Goal: Task Accomplishment & Management: Manage account settings

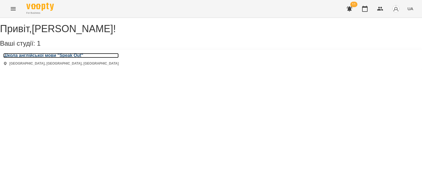
click at [73, 58] on h3 "Школа англійської мови "Speak Out"" at bounding box center [60, 55] width 115 height 5
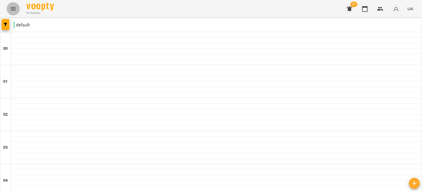
click at [15, 9] on icon "Menu" at bounding box center [13, 8] width 5 height 3
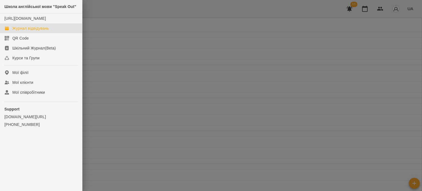
click at [217, 168] on div at bounding box center [211, 95] width 422 height 191
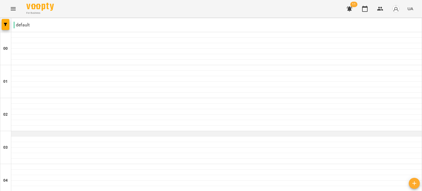
scroll to position [239, 0]
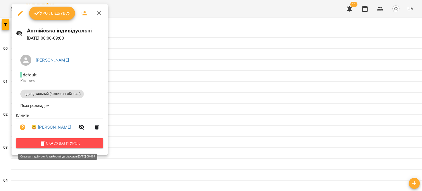
click at [76, 143] on span "Скасувати Урок" at bounding box center [59, 143] width 78 height 7
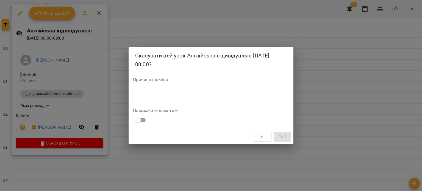
click at [139, 92] on textarea at bounding box center [211, 92] width 156 height 5
type textarea "**********"
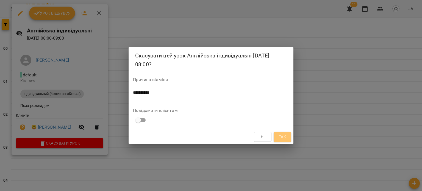
click at [288, 139] on button "Так" at bounding box center [282, 137] width 18 height 10
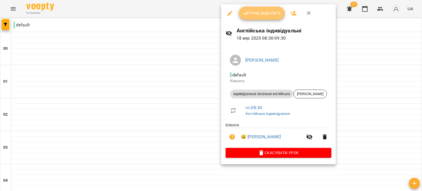
click at [252, 16] on span "Урок відбувся" at bounding box center [261, 13] width 37 height 7
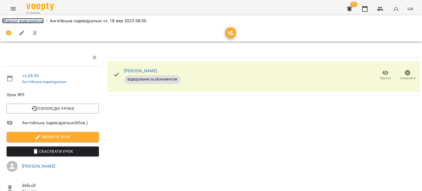
click at [27, 21] on link "Журнал відвідувань" at bounding box center [22, 20] width 41 height 5
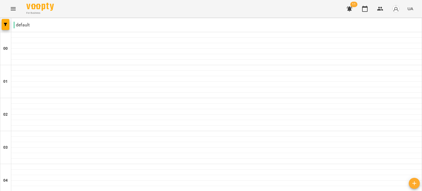
scroll to position [551, 0]
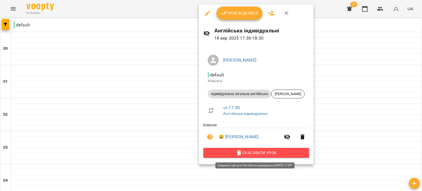
click at [215, 153] on span "Скасувати Урок" at bounding box center [255, 152] width 97 height 7
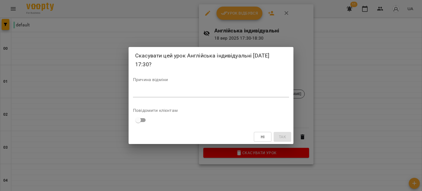
click at [196, 96] on div "*" at bounding box center [211, 92] width 156 height 9
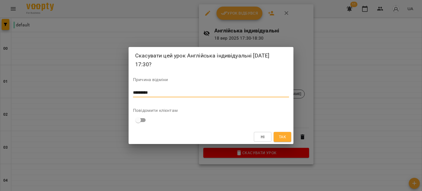
type textarea "*********"
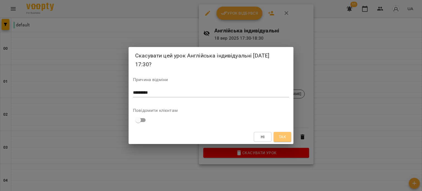
click at [282, 133] on span "Так" at bounding box center [282, 136] width 7 height 7
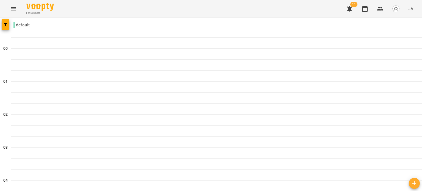
scroll to position [635, 0]
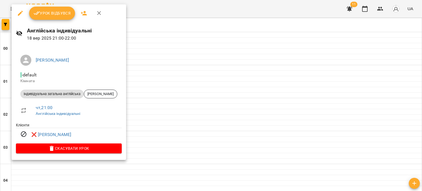
click at [244, 179] on div at bounding box center [211, 95] width 422 height 191
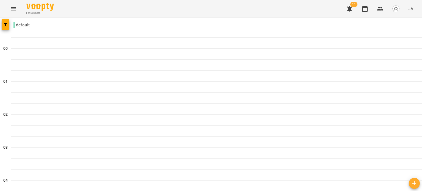
type input "**********"
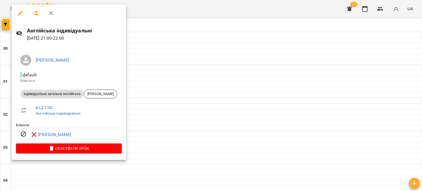
click at [142, 110] on div at bounding box center [211, 95] width 422 height 191
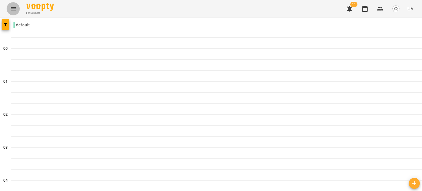
click at [10, 7] on icon "Menu" at bounding box center [13, 8] width 7 height 7
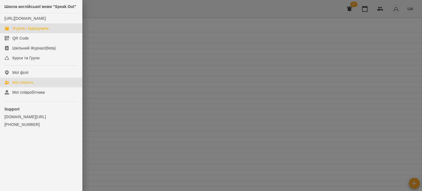
click at [26, 85] on div "Мої клієнти" at bounding box center [22, 82] width 21 height 5
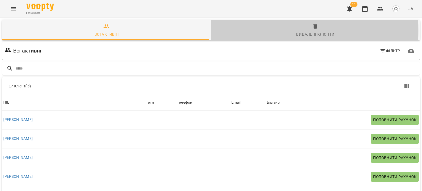
click at [301, 30] on span "Видалені клієнти" at bounding box center [315, 30] width 202 height 15
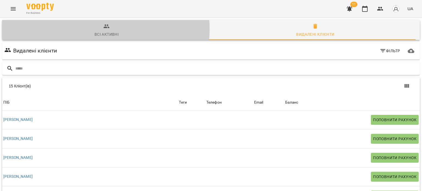
click at [104, 29] on icon "button" at bounding box center [106, 26] width 7 height 7
